Goal: Task Accomplishment & Management: Use online tool/utility

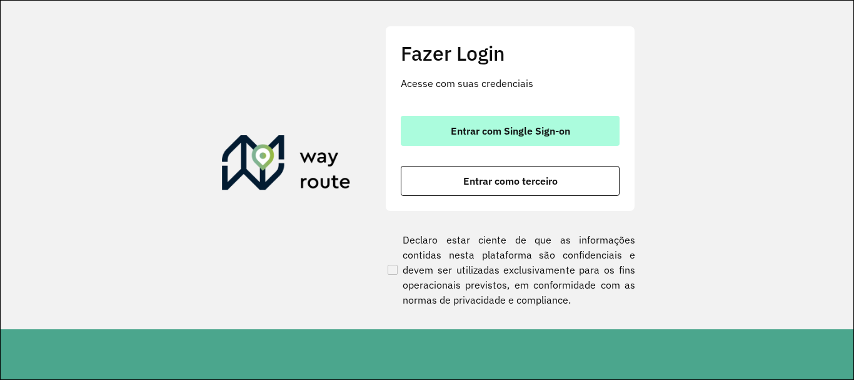
click at [510, 120] on button "Entrar com Single Sign-on" at bounding box center [510, 131] width 219 height 30
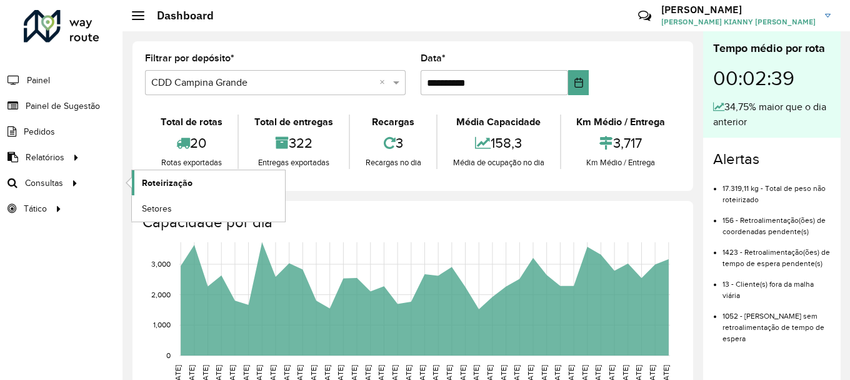
click at [163, 176] on span "Roteirização" at bounding box center [167, 182] width 51 height 13
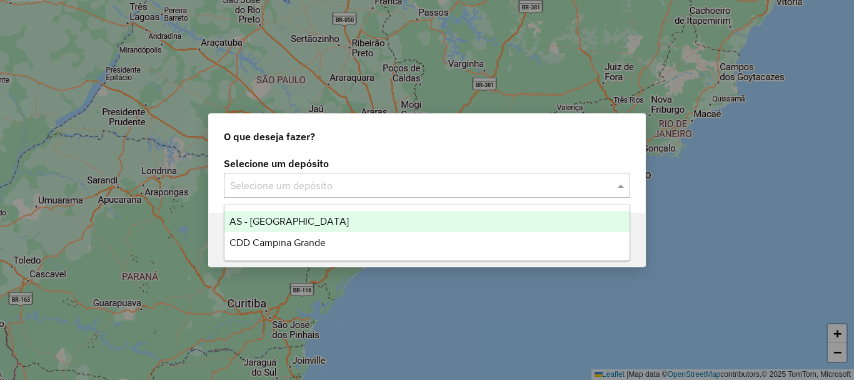
click at [351, 190] on input "text" at bounding box center [414, 185] width 369 height 15
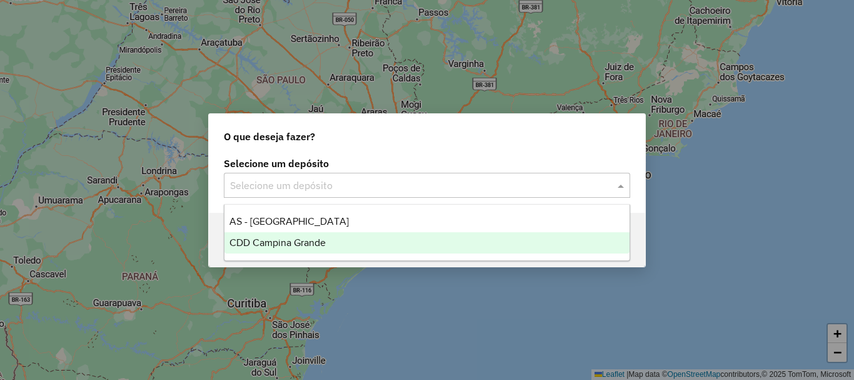
click at [312, 243] on span "CDD Campina Grande" at bounding box center [277, 242] width 96 height 11
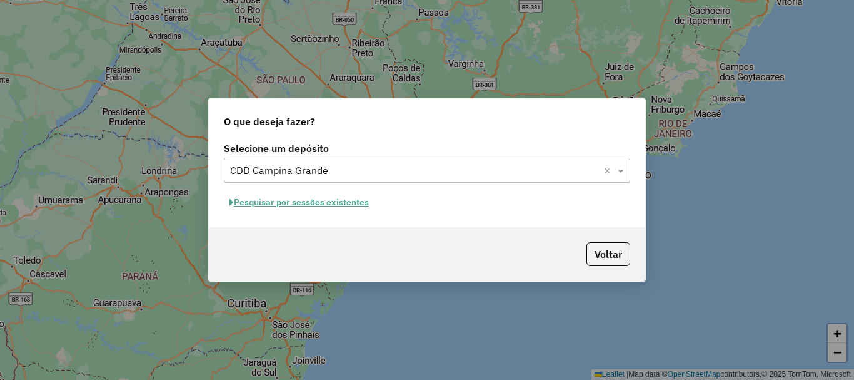
click at [326, 213] on div "Selecione um depósito Selecione um depósito × CDD Campina Grande × Pesquisar po…" at bounding box center [427, 183] width 436 height 88
click at [326, 204] on button "Pesquisar por sessões existentes" at bounding box center [299, 202] width 151 height 19
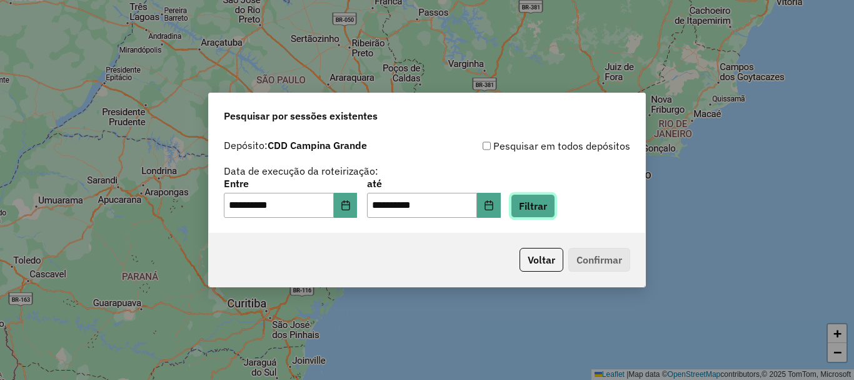
click at [538, 206] on button "Filtrar" at bounding box center [533, 206] width 44 height 24
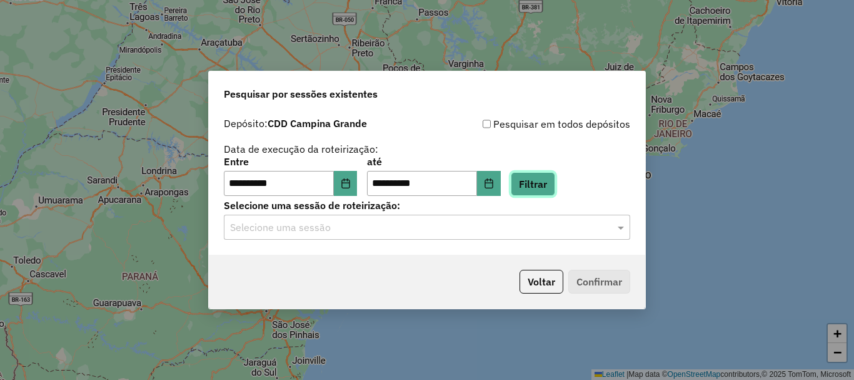
click at [538, 184] on button "Filtrar" at bounding box center [533, 184] width 44 height 24
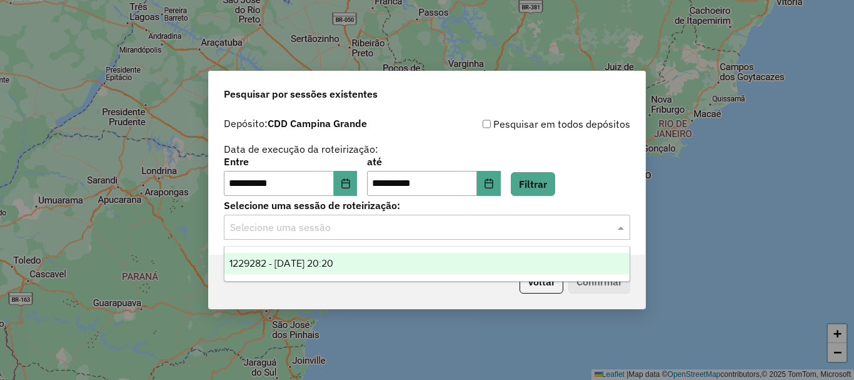
click at [421, 231] on input "text" at bounding box center [414, 227] width 369 height 15
click at [333, 266] on span "1229282 - 13/08/2025 20:20" at bounding box center [281, 263] width 104 height 11
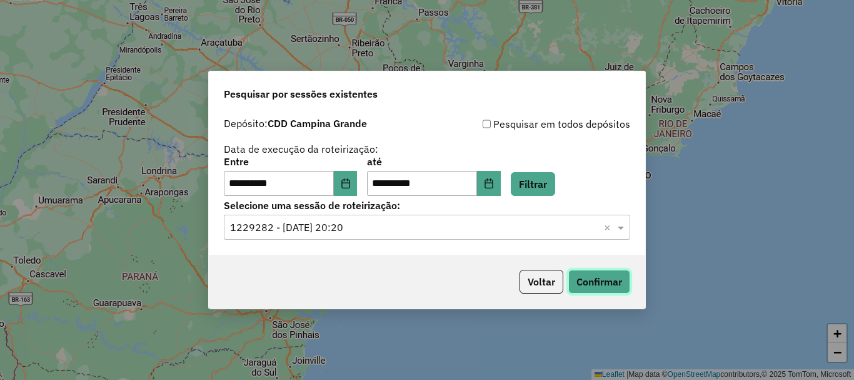
click at [622, 283] on button "Confirmar" at bounding box center [599, 282] width 62 height 24
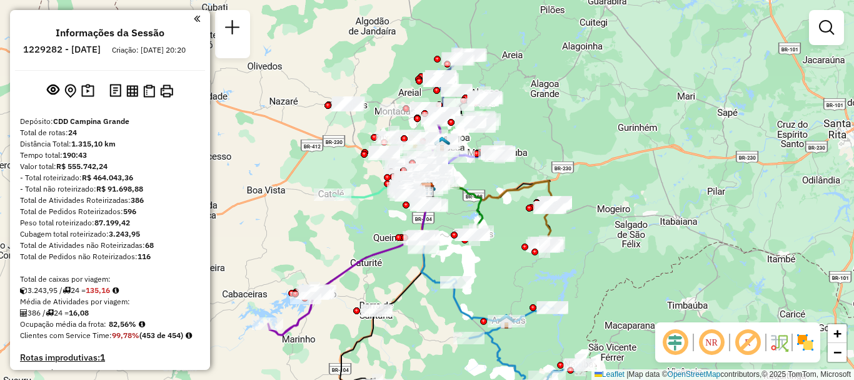
scroll to position [250, 0]
